Goal: Transaction & Acquisition: Download file/media

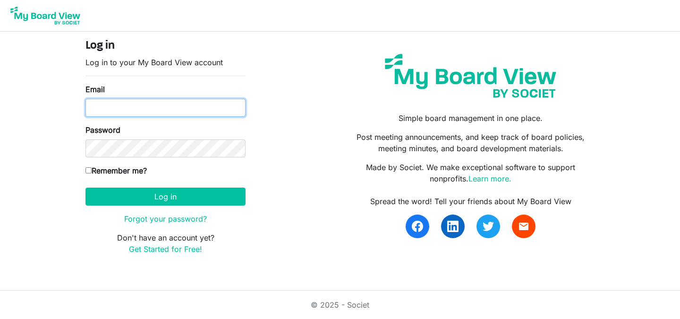
click at [157, 101] on input "Email" at bounding box center [165, 108] width 160 height 18
click at [192, 103] on input "Email" at bounding box center [165, 108] width 160 height 18
type input "[EMAIL_ADDRESS][DOMAIN_NAME]"
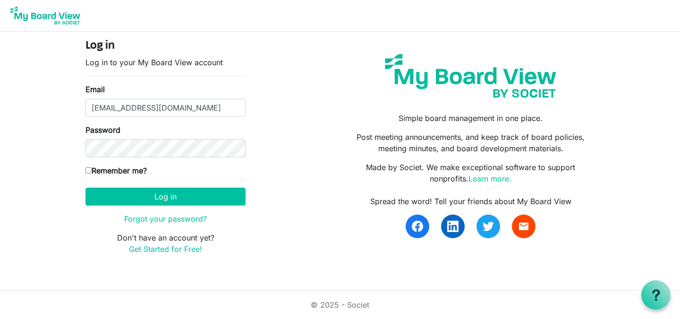
click at [112, 169] on label "Remember me?" at bounding box center [115, 170] width 61 height 11
click at [92, 169] on input "Remember me?" at bounding box center [88, 170] width 6 height 6
checkbox input "true"
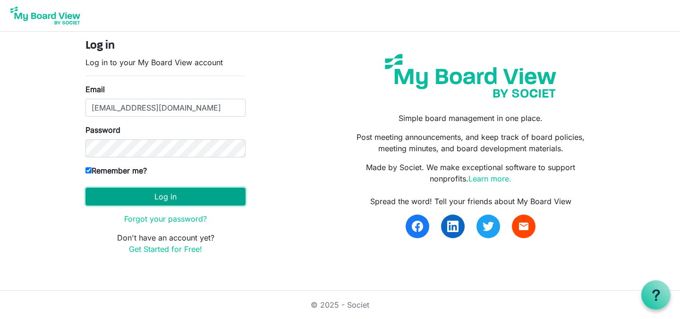
click at [145, 194] on button "Log in" at bounding box center [165, 196] width 160 height 18
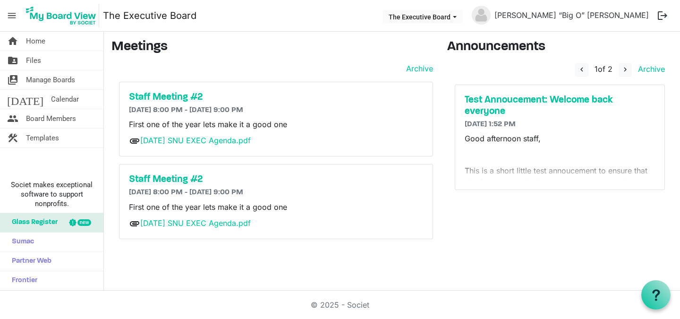
click at [540, 34] on main "Meetings Archive Staff Meeting #2 [DATE] 8:00 PM - [DATE] 9:00 PM First one of …" at bounding box center [392, 143] width 576 height 222
click at [181, 96] on h5 "Staff Meeting #2" at bounding box center [276, 97] width 294 height 11
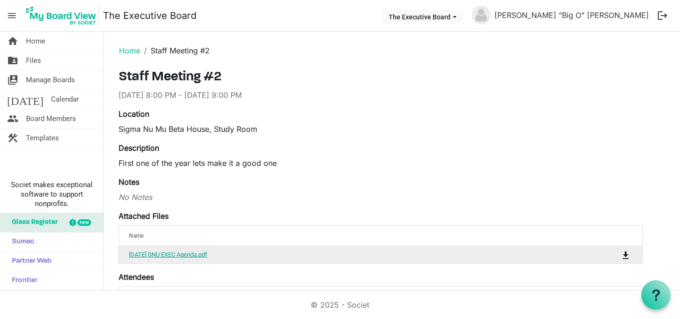
click at [168, 252] on link "August 27th SNU EXEC Agenda.pdf" at bounding box center [168, 254] width 78 height 7
